Goal: Register for event/course

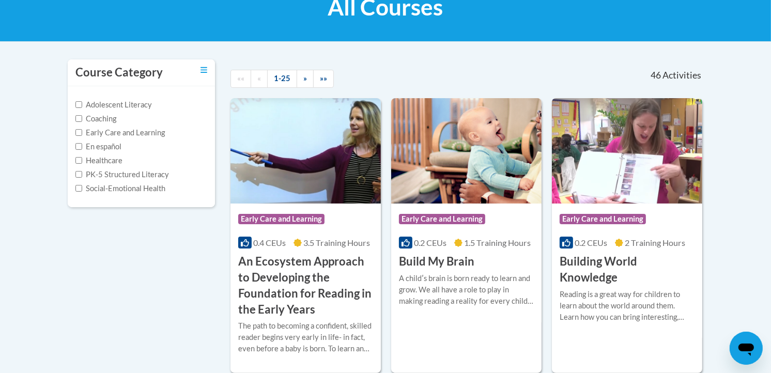
scroll to position [174, 0]
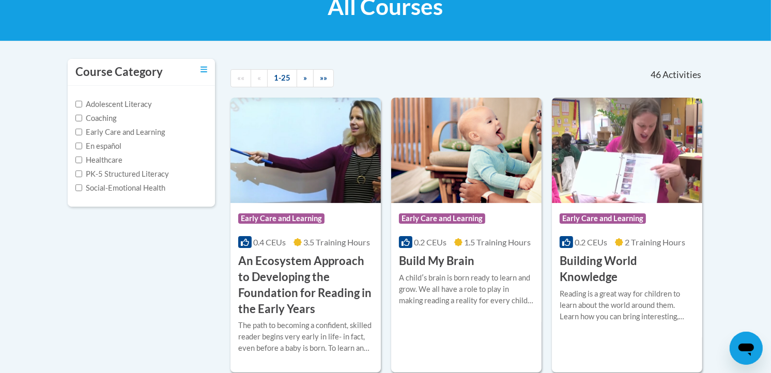
click at [114, 102] on label "Adolescent Literacy" at bounding box center [113, 104] width 76 height 11
click at [82, 102] on input "Adolescent Literacy" at bounding box center [78, 104] width 7 height 7
checkbox input "true"
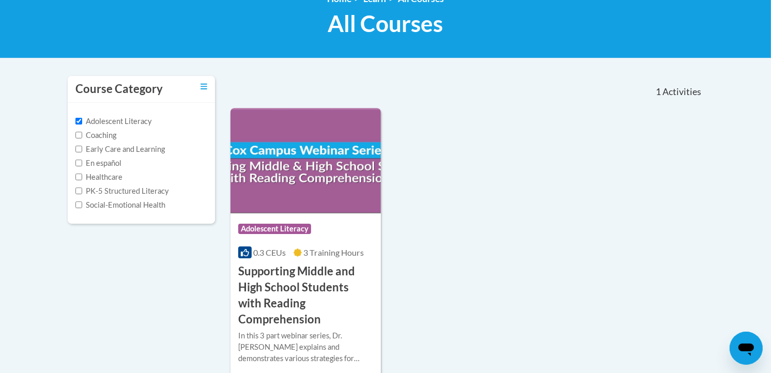
scroll to position [156, 0]
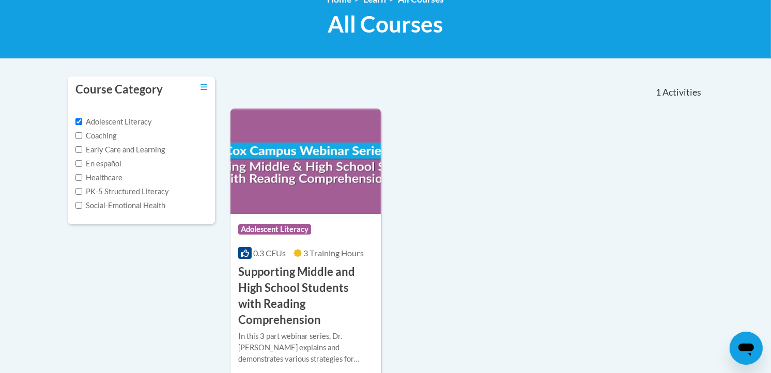
click at [120, 133] on div "Coaching" at bounding box center [141, 135] width 132 height 11
click at [110, 136] on label "Coaching" at bounding box center [95, 135] width 41 height 11
click at [82, 136] on input "Coaching" at bounding box center [78, 135] width 7 height 7
checkbox input "true"
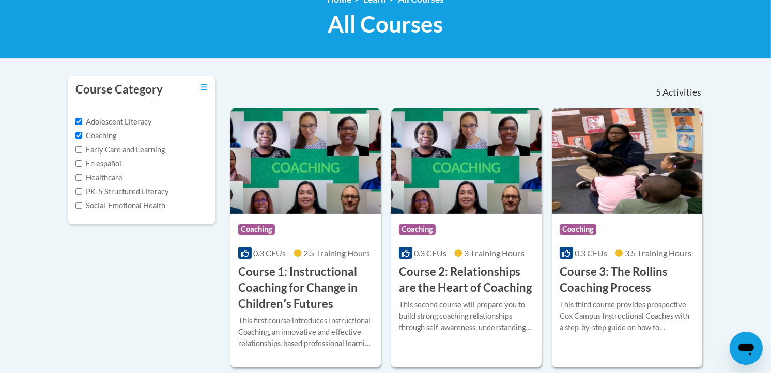
click at [114, 151] on label "Early Care and Learning" at bounding box center [119, 149] width 89 height 11
click at [82, 151] on input "Early Care and Learning" at bounding box center [78, 149] width 7 height 7
checkbox input "true"
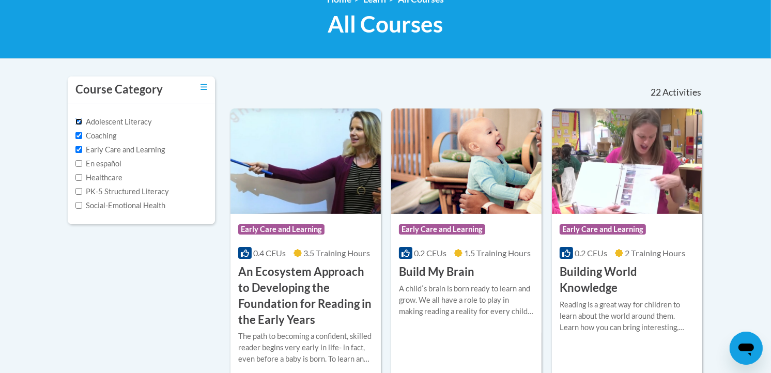
click at [81, 120] on input "Adolescent Literacy" at bounding box center [78, 121] width 7 height 7
checkbox input "false"
click at [80, 136] on input "Coaching" at bounding box center [78, 135] width 7 height 7
checkbox input "false"
click at [78, 151] on input "Early Care and Learning" at bounding box center [78, 149] width 7 height 7
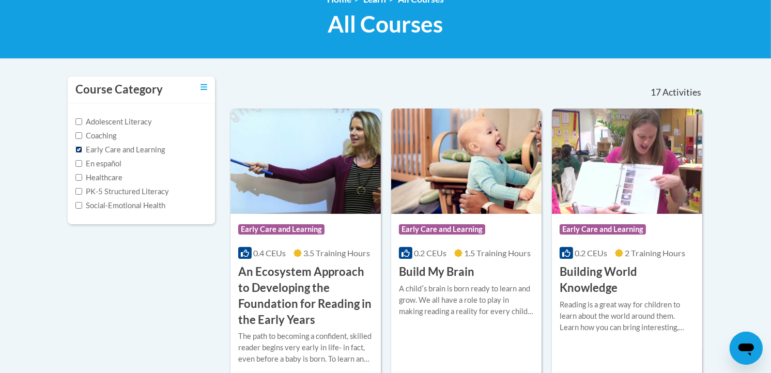
checkbox input "false"
